Goal: Go to known website: Access a specific website the user already knows

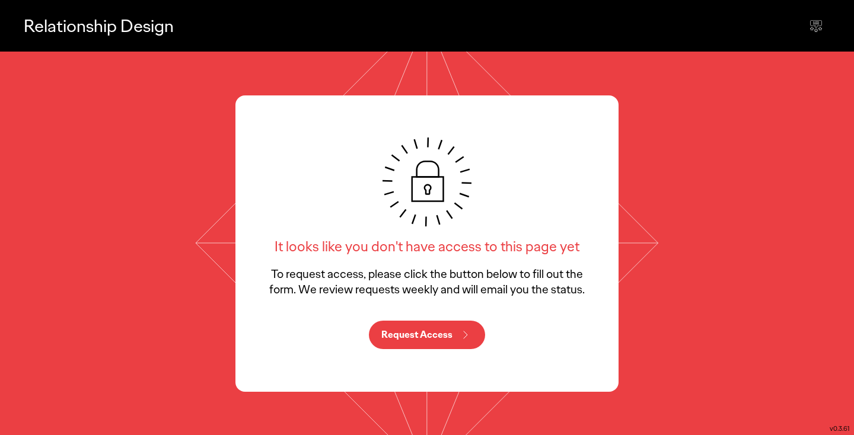
click at [59, 24] on p "Relationship Design" at bounding box center [99, 26] width 150 height 24
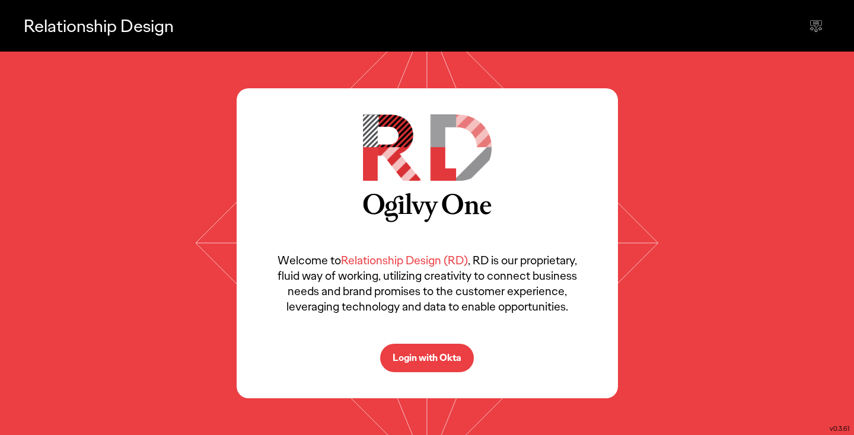
click at [427, 369] on button "Login with Okta" at bounding box center [427, 358] width 94 height 28
